Goal: Task Accomplishment & Management: Manage account settings

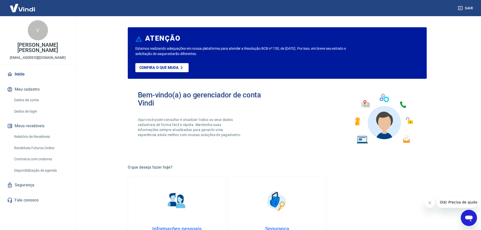
click at [37, 181] on link "Segurança" at bounding box center [37, 185] width 63 height 11
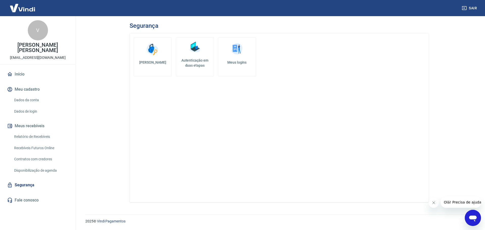
click at [161, 63] on h5 "[PERSON_NAME]" at bounding box center [153, 62] width 30 height 5
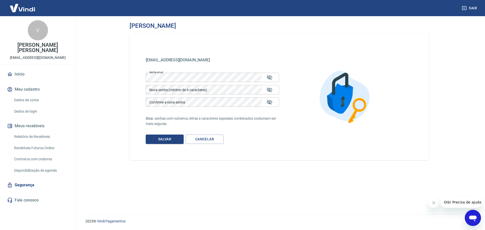
click at [183, 86] on div "Nova senha (mínimo de 6 caracteres) Nova senha (mínimo de 6 caracteres)" at bounding box center [212, 89] width 133 height 9
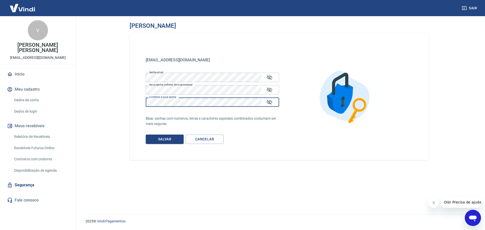
click at [173, 135] on button "Salvar" at bounding box center [165, 139] width 38 height 9
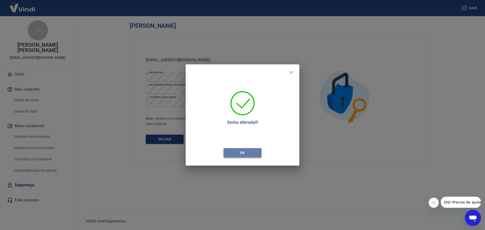
click at [259, 155] on button "Ok" at bounding box center [243, 152] width 38 height 9
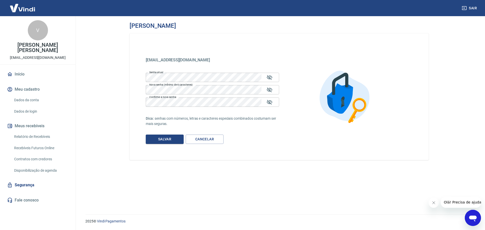
click at [30, 180] on link "Segurança" at bounding box center [37, 185] width 63 height 11
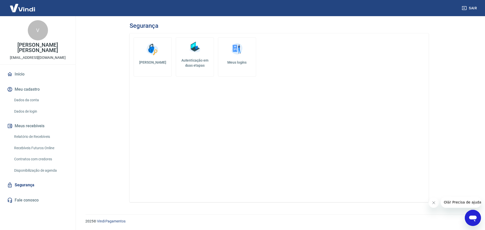
click at [186, 68] on link "Autenticação em duas etapas" at bounding box center [195, 56] width 38 height 39
